Goal: Transaction & Acquisition: Purchase product/service

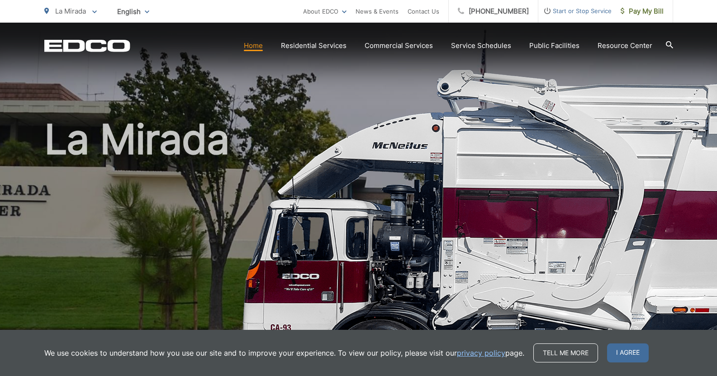
scroll to position [60, 0]
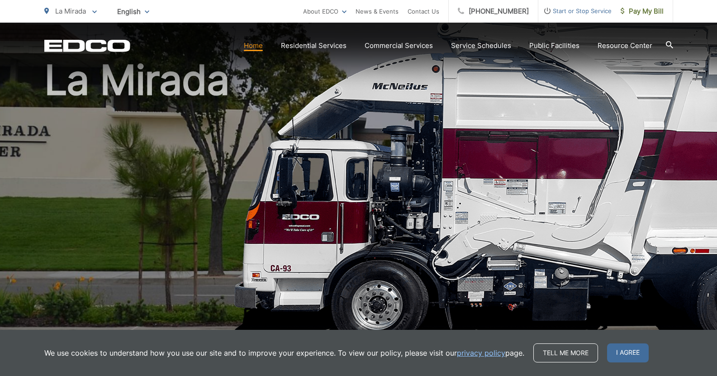
drag, startPoint x: 628, startPoint y: 352, endPoint x: 620, endPoint y: 346, distance: 9.8
click at [628, 352] on span "I agree" at bounding box center [628, 352] width 42 height 19
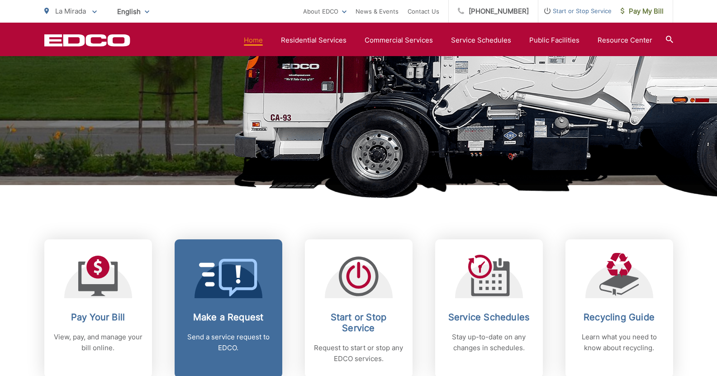
scroll to position [211, 0]
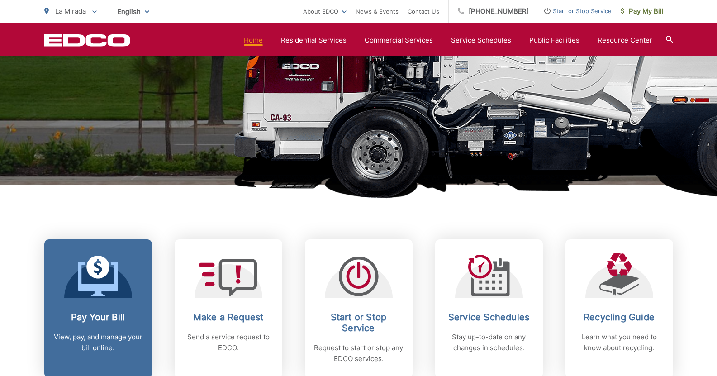
click at [107, 272] on icon at bounding box center [97, 266] width 23 height 23
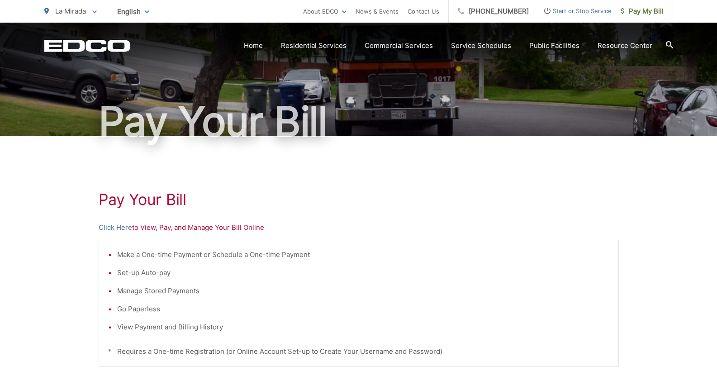
scroll to position [45, 0]
click at [118, 222] on link "Click Here" at bounding box center [115, 227] width 33 height 11
click at [121, 224] on link "Click Here" at bounding box center [115, 227] width 33 height 11
click at [114, 226] on link "Click Here" at bounding box center [115, 227] width 33 height 11
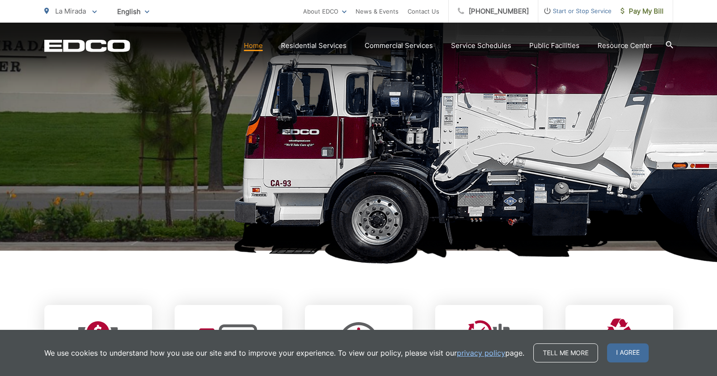
scroll to position [151, 0]
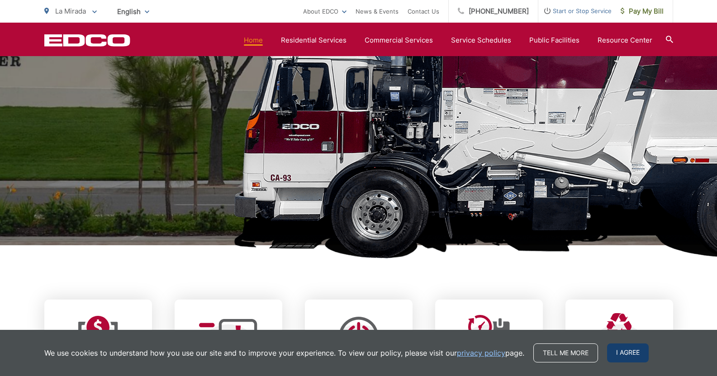
click at [619, 353] on span "I agree" at bounding box center [628, 352] width 42 height 19
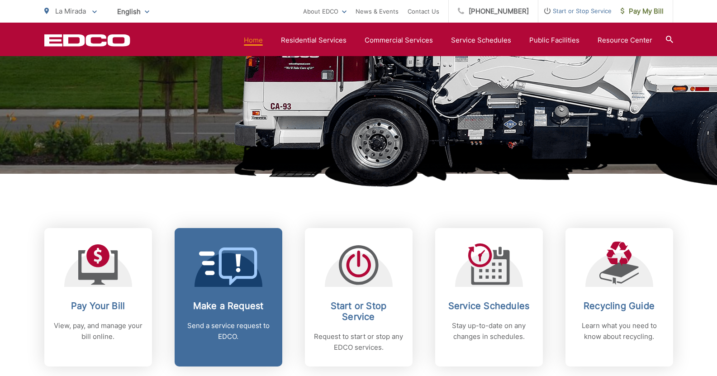
scroll to position [226, 0]
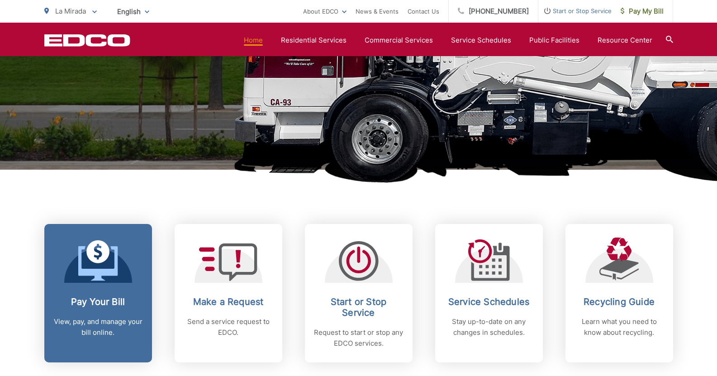
click at [114, 299] on h2 "Pay Your Bill" at bounding box center [98, 301] width 90 height 11
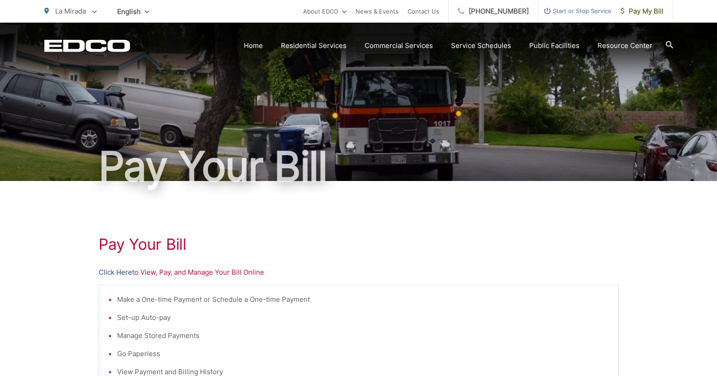
click at [117, 273] on link "Click Here" at bounding box center [115, 272] width 33 height 11
